Goal: Check status: Check status

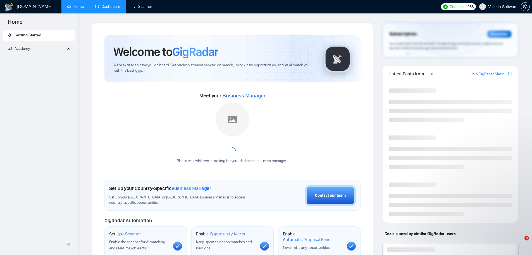
click at [104, 7] on link "Dashboard" at bounding box center [107, 6] width 25 height 5
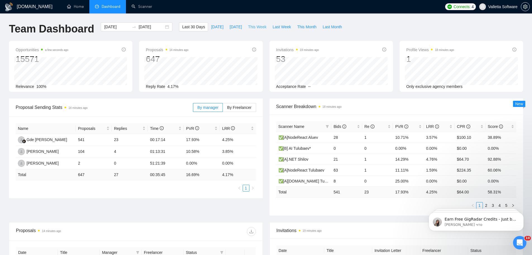
click at [256, 27] on span "This Week" at bounding box center [257, 27] width 18 height 6
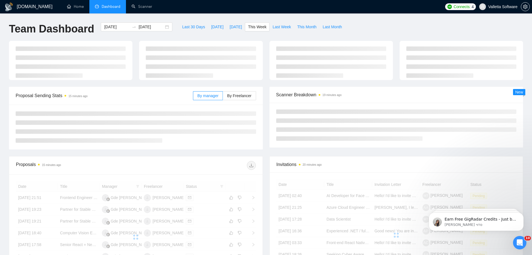
type input "[DATE]"
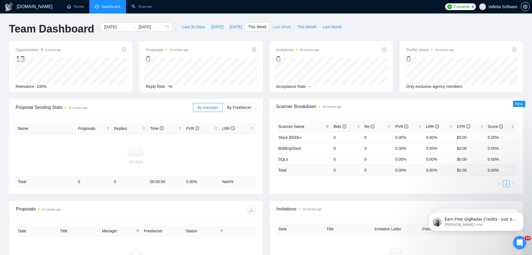
click at [276, 28] on span "Last Week" at bounding box center [282, 27] width 18 height 6
type input "[DATE]"
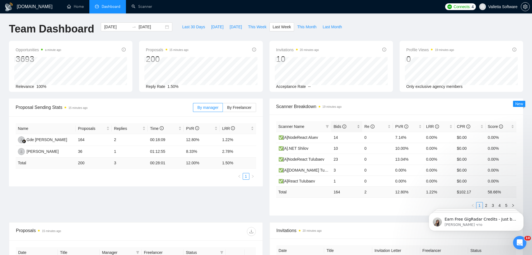
click at [350, 129] on span "Bids" at bounding box center [345, 126] width 22 height 6
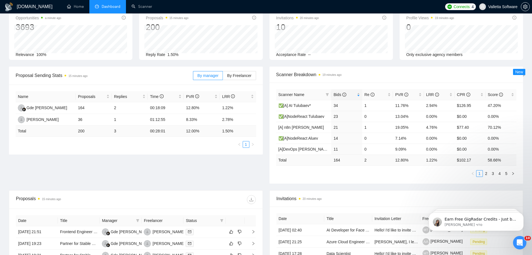
scroll to position [140, 0]
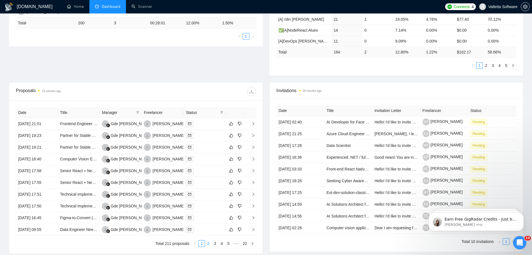
click at [209, 243] on link "2" at bounding box center [208, 243] width 6 height 6
click at [211, 140] on td at bounding box center [205, 136] width 42 height 12
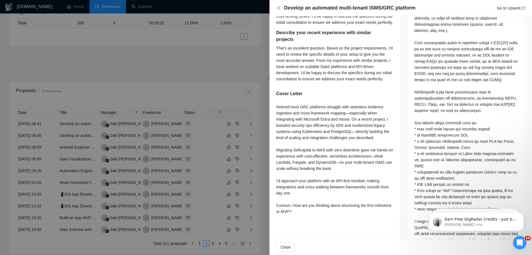
scroll to position [391, 0]
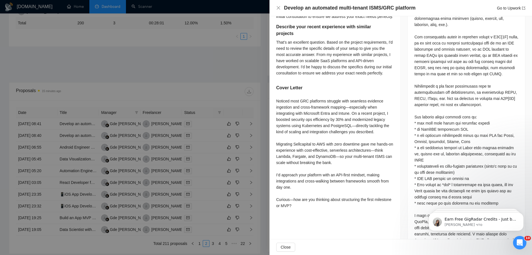
click at [229, 112] on div at bounding box center [266, 127] width 532 height 255
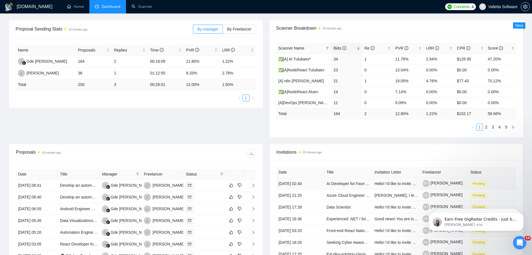
scroll to position [0, 0]
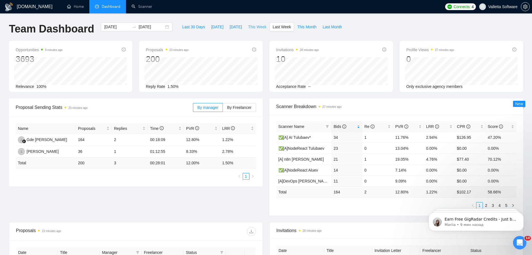
click at [254, 25] on span "This Week" at bounding box center [257, 27] width 18 height 6
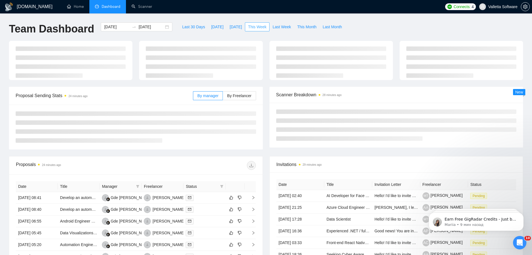
type input "[DATE]"
